Goal: Find contact information: Find contact information

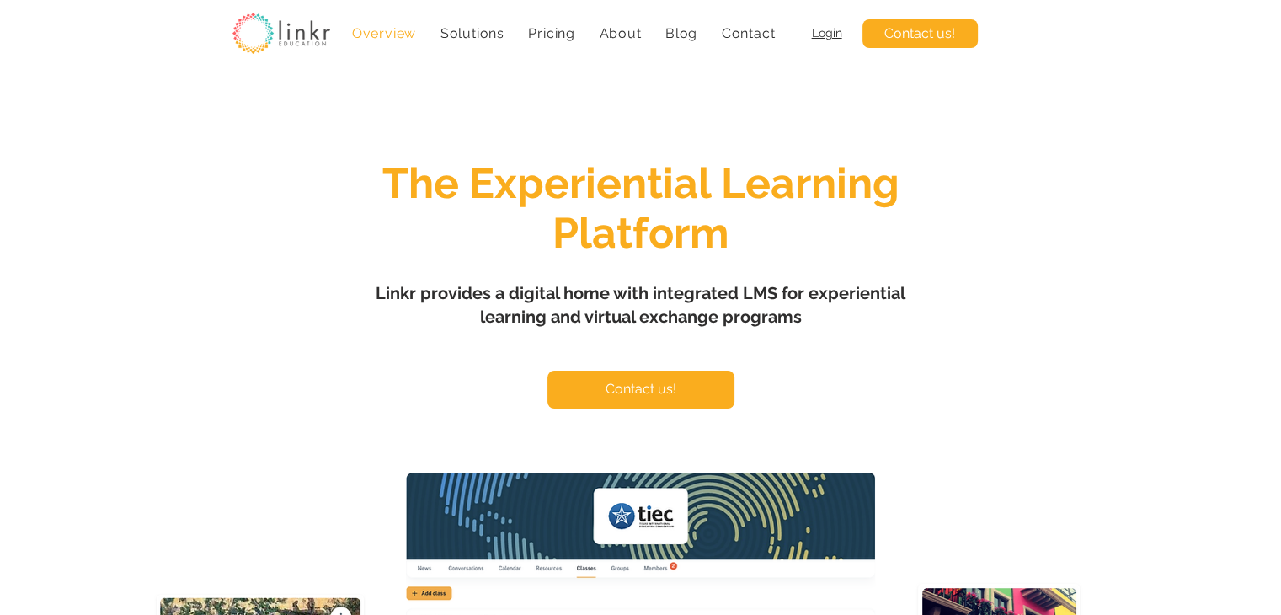
click at [744, 35] on span "Contact" at bounding box center [749, 33] width 54 height 16
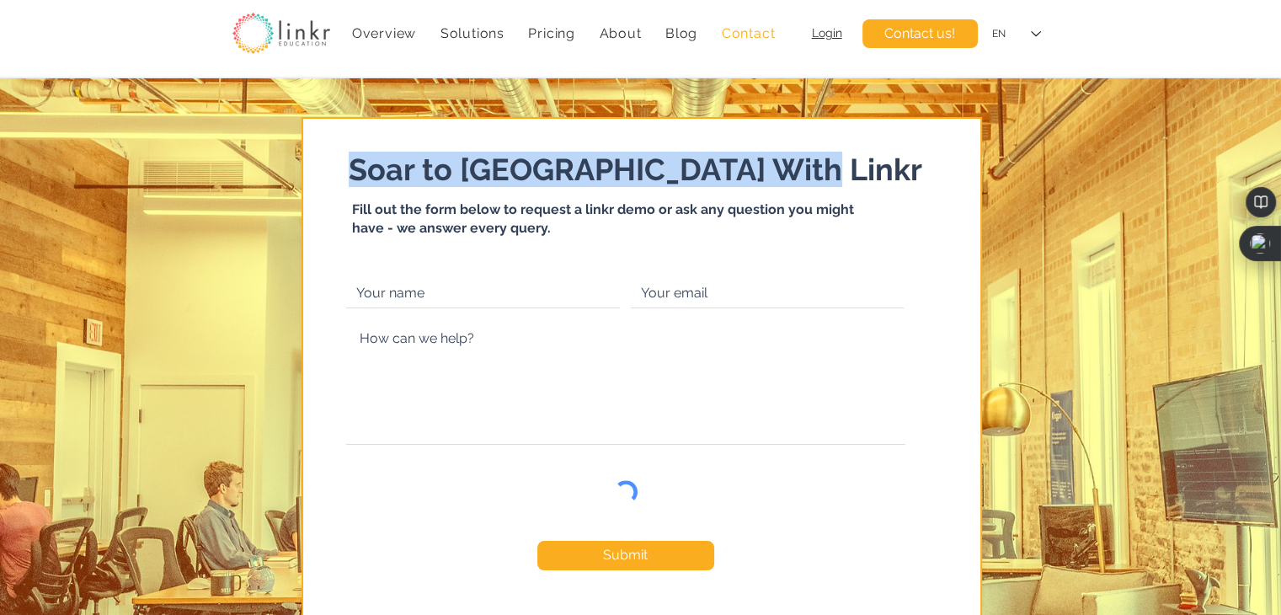
drag, startPoint x: 346, startPoint y: 160, endPoint x: 815, endPoint y: 182, distance: 468.9
click at [815, 182] on div "Soar to New Heights With Linkr Fill out the form below to request a linkr demo …" at bounding box center [640, 395] width 1281 height 635
click at [815, 182] on h5 "Soar to [GEOGRAPHIC_DATA] With Linkr" at bounding box center [642, 169] width 587 height 35
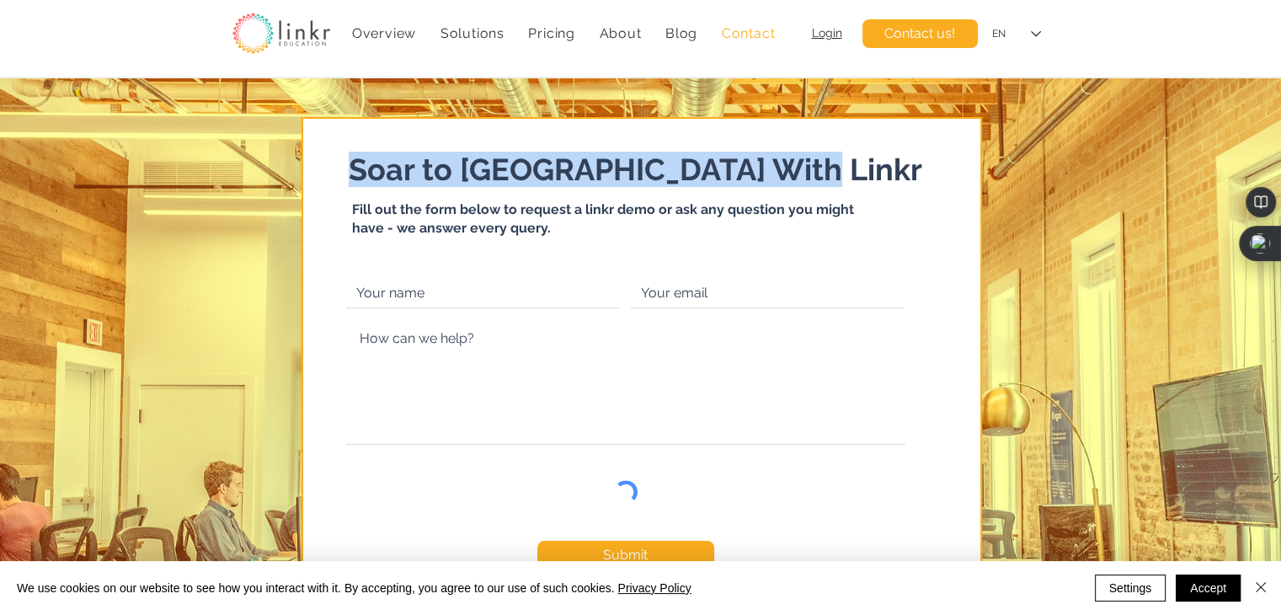
drag, startPoint x: 340, startPoint y: 158, endPoint x: 842, endPoint y: 158, distance: 501.2
click at [841, 158] on div "Soar to New Heights With Linkr Fill out the form below to request a linkr demo …" at bounding box center [640, 395] width 1281 height 635
click at [843, 158] on h5 "Soar to [GEOGRAPHIC_DATA] With Linkr" at bounding box center [642, 169] width 587 height 35
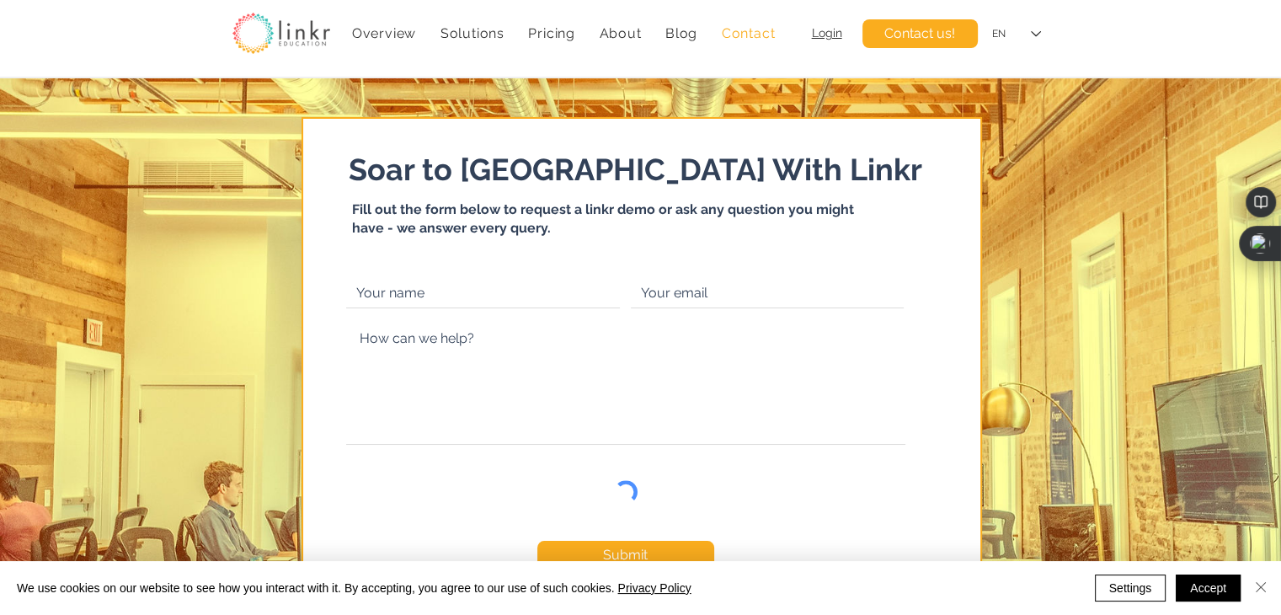
click at [1261, 588] on img "Close" at bounding box center [1261, 587] width 20 height 20
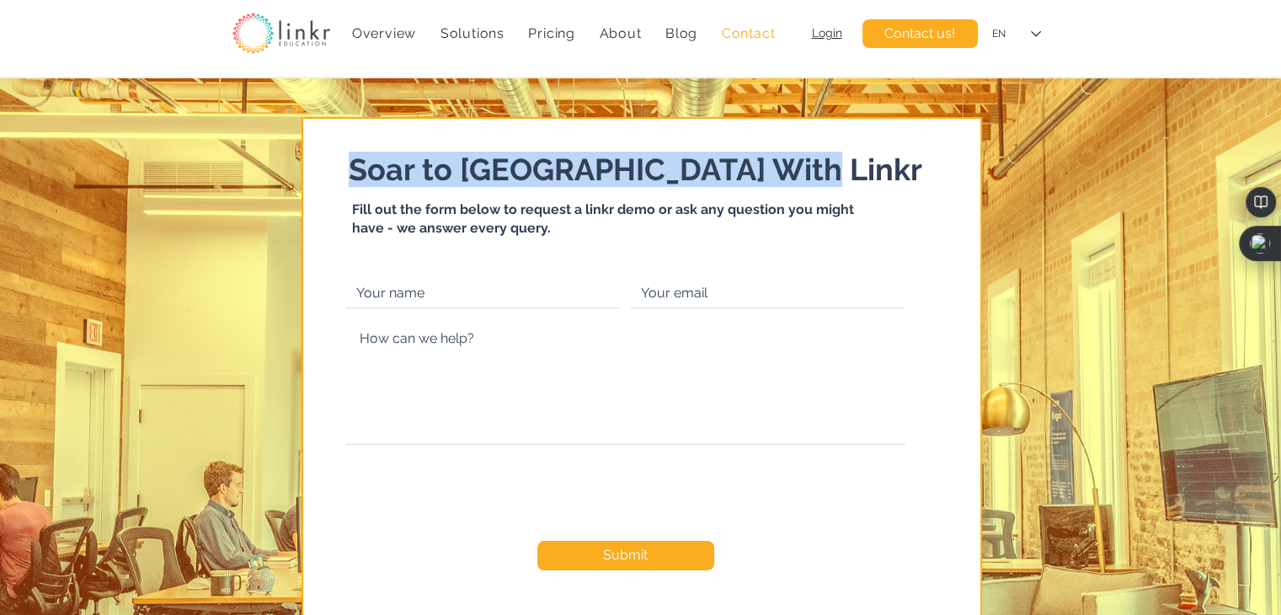
drag, startPoint x: 687, startPoint y: 178, endPoint x: 821, endPoint y: 179, distance: 133.9
click at [819, 179] on div "Soar to New Heights With Linkr Fill out the form below to request a linkr demo …" at bounding box center [640, 395] width 1281 height 635
click at [826, 174] on h5 "Soar to [GEOGRAPHIC_DATA] With Linkr" at bounding box center [642, 169] width 587 height 35
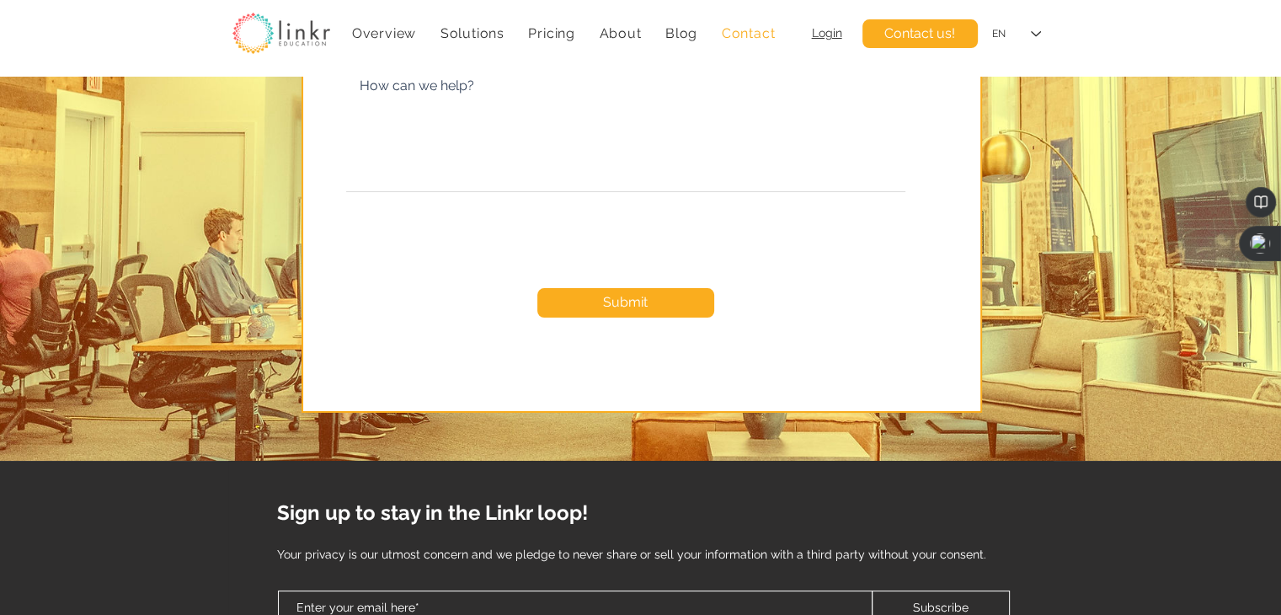
scroll to position [421, 0]
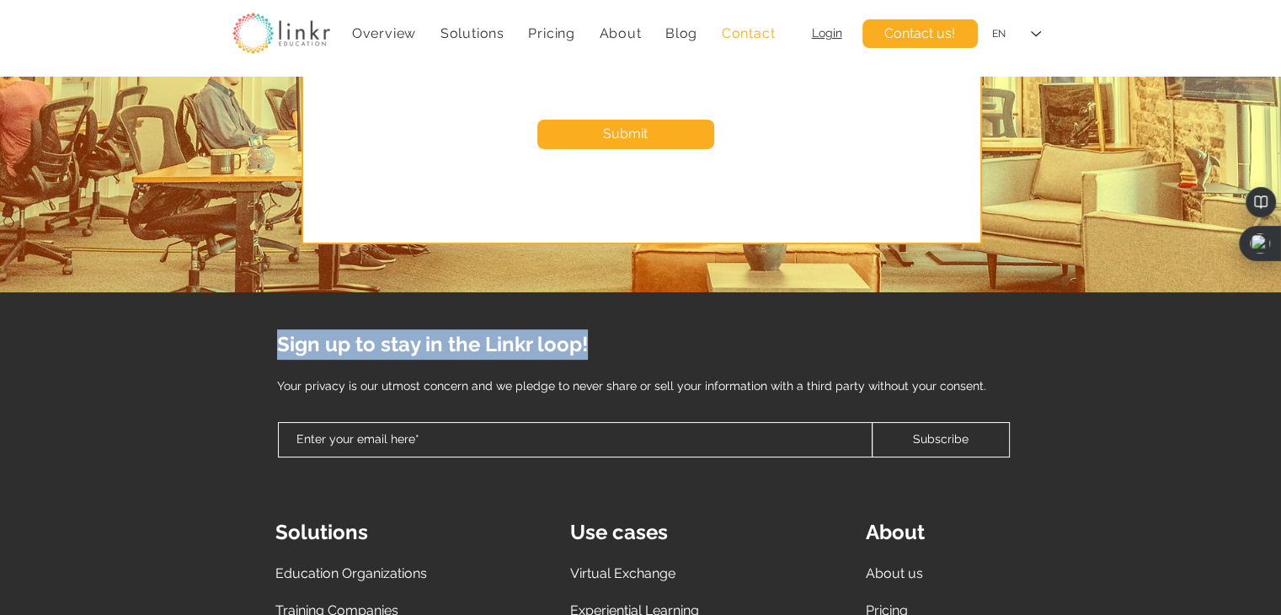
drag, startPoint x: 270, startPoint y: 339, endPoint x: 625, endPoint y: 348, distance: 355.6
click at [625, 348] on div "Sign up to stay in the Linkr loop! ​ ​ Your privacy is our utmost concern and w…" at bounding box center [640, 619] width 1281 height 654
click at [625, 348] on p "Sign up to stay in the Linkr loop!" at bounding box center [643, 344] width 732 height 30
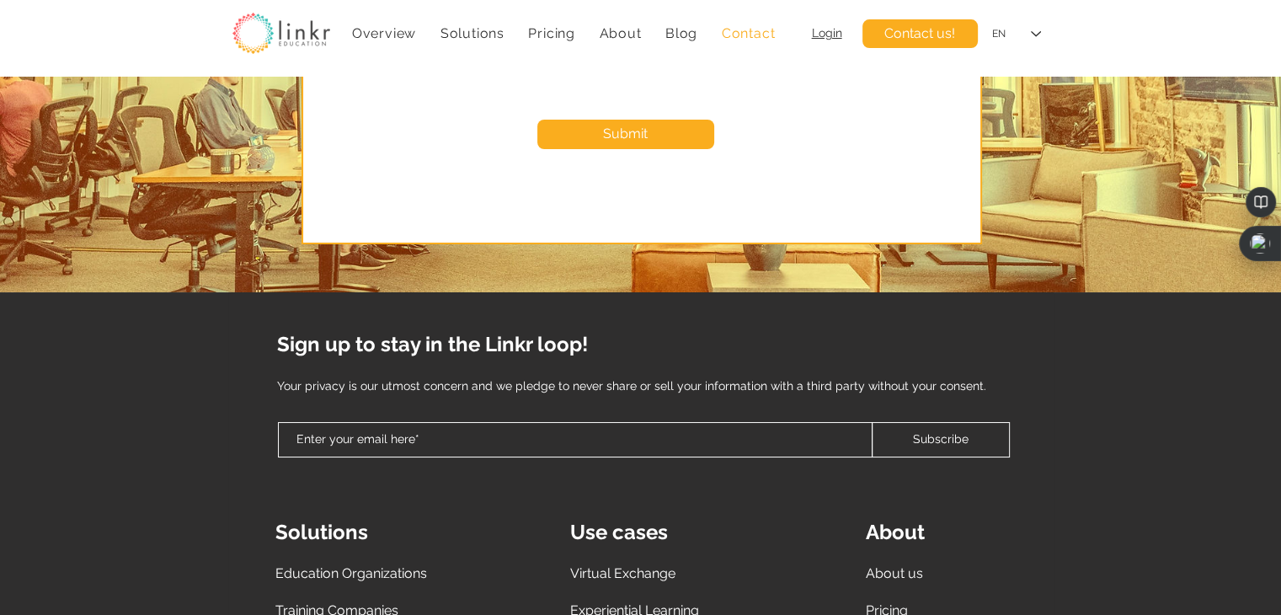
scroll to position [752, 0]
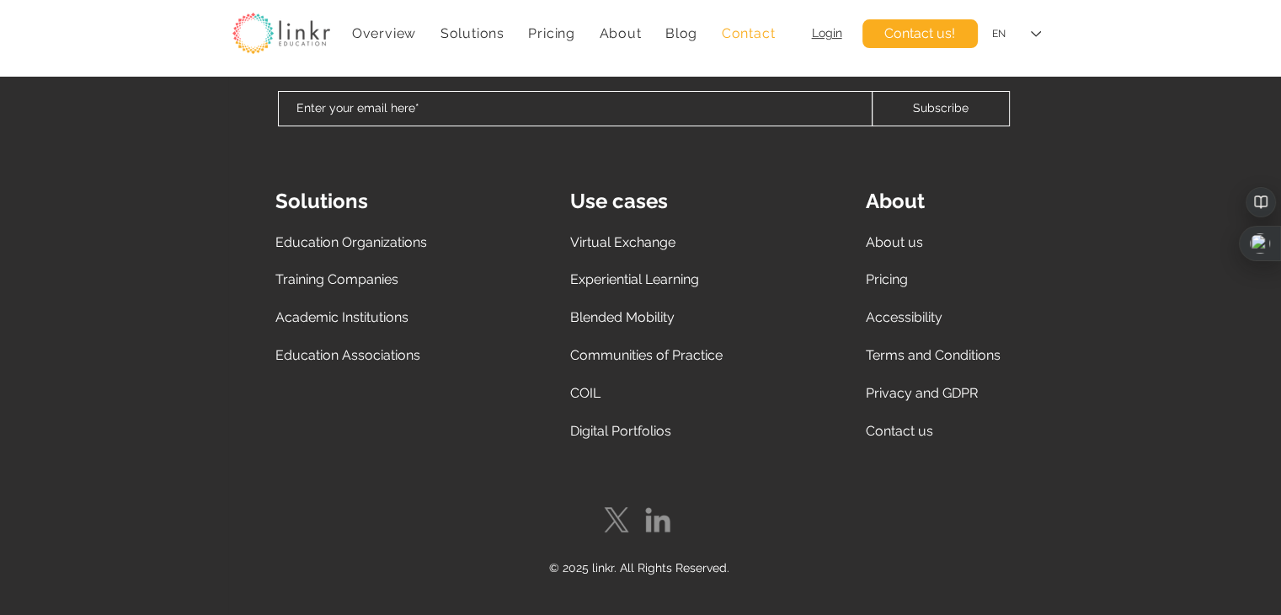
click at [33, 473] on div "Sign up to stay in the Linkr loop! ​ ​ Your privacy is our utmost concern and w…" at bounding box center [640, 288] width 1281 height 654
click at [600, 570] on span "© 2025 linkr. All Rights Reserved." at bounding box center [639, 567] width 180 height 13
copy span "linkr"
